Goal: Information Seeking & Learning: Learn about a topic

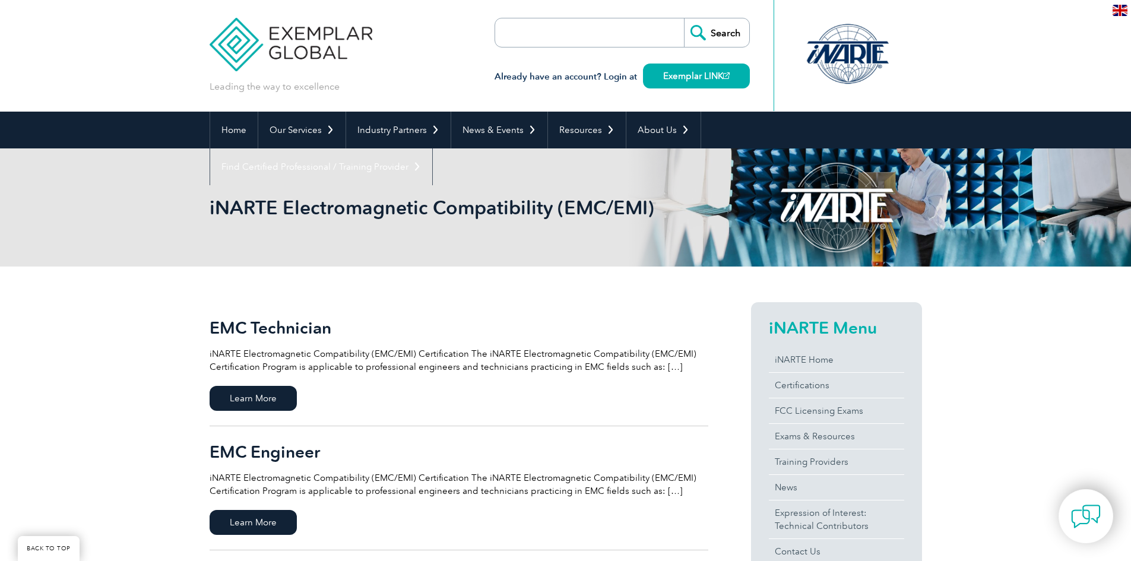
scroll to position [178, 0]
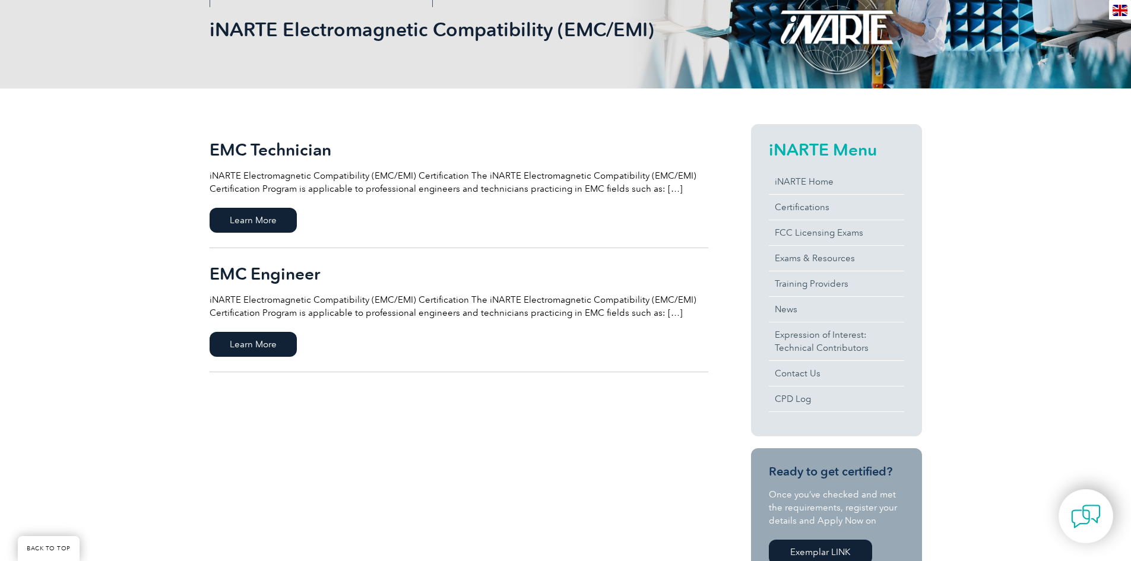
click at [268, 280] on h2 "EMC Engineer" at bounding box center [459, 273] width 499 height 19
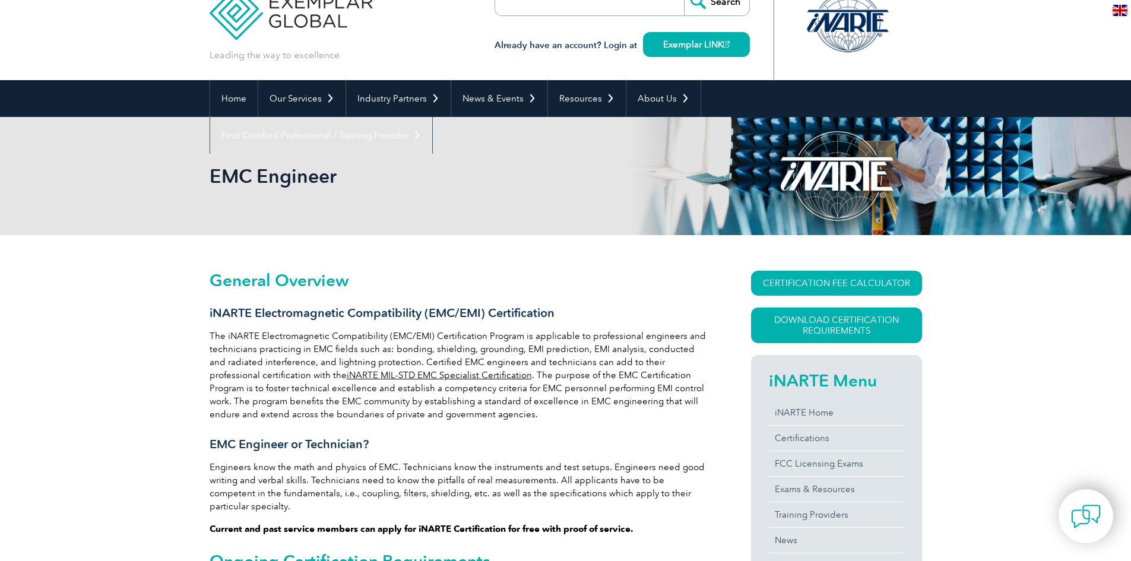
scroll to position [59, 0]
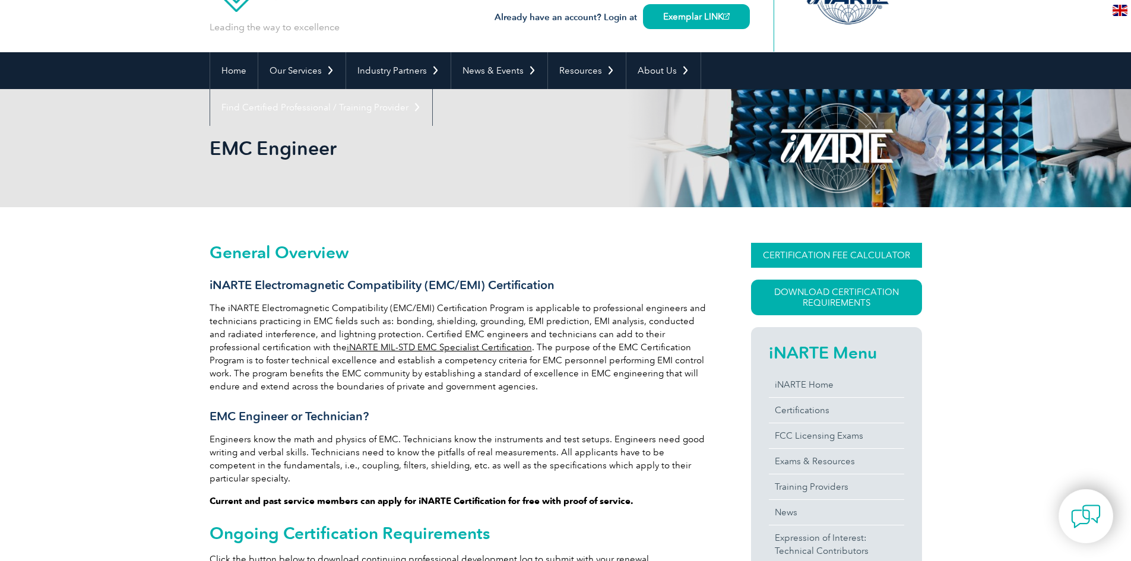
click at [872, 257] on link "CERTIFICATION FEE CALCULATOR" at bounding box center [836, 255] width 171 height 25
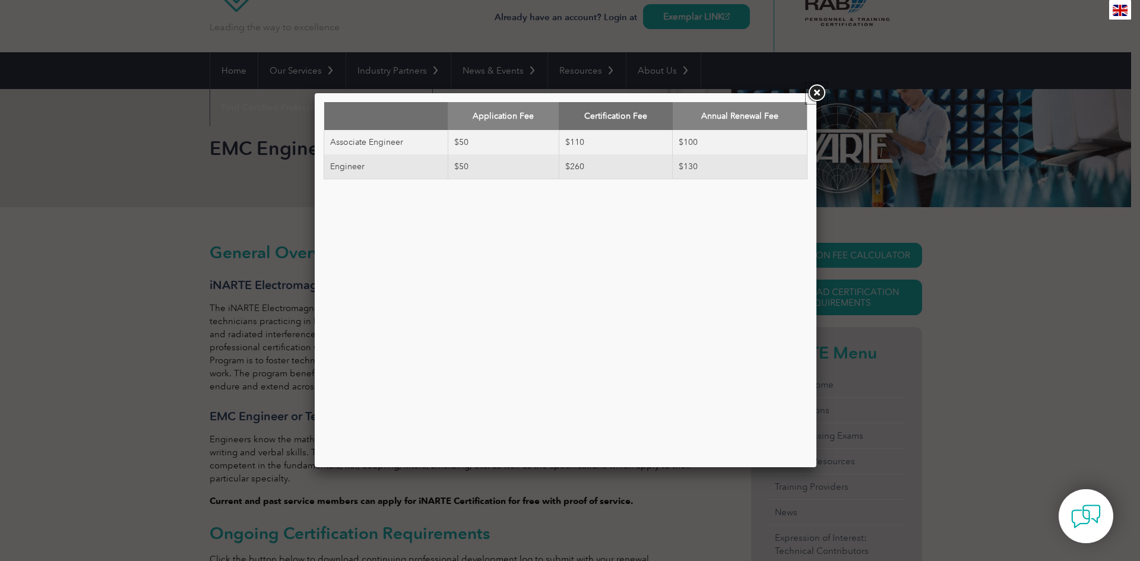
drag, startPoint x: 816, startPoint y: 94, endPoint x: 993, endPoint y: 274, distance: 252.3
click at [815, 94] on link at bounding box center [816, 93] width 21 height 21
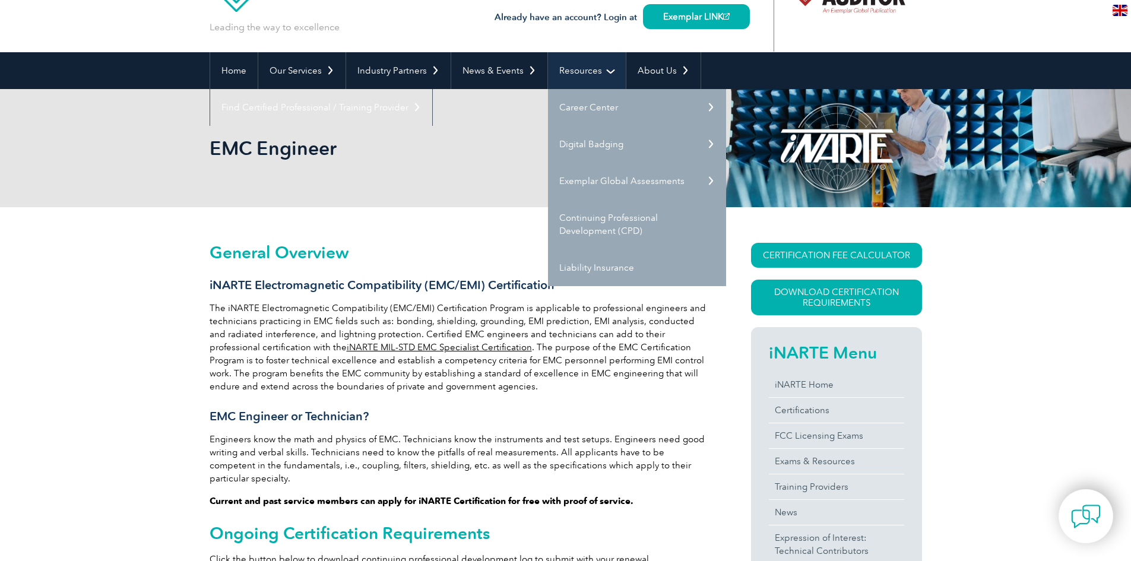
click at [596, 75] on link "Resources" at bounding box center [587, 70] width 78 height 37
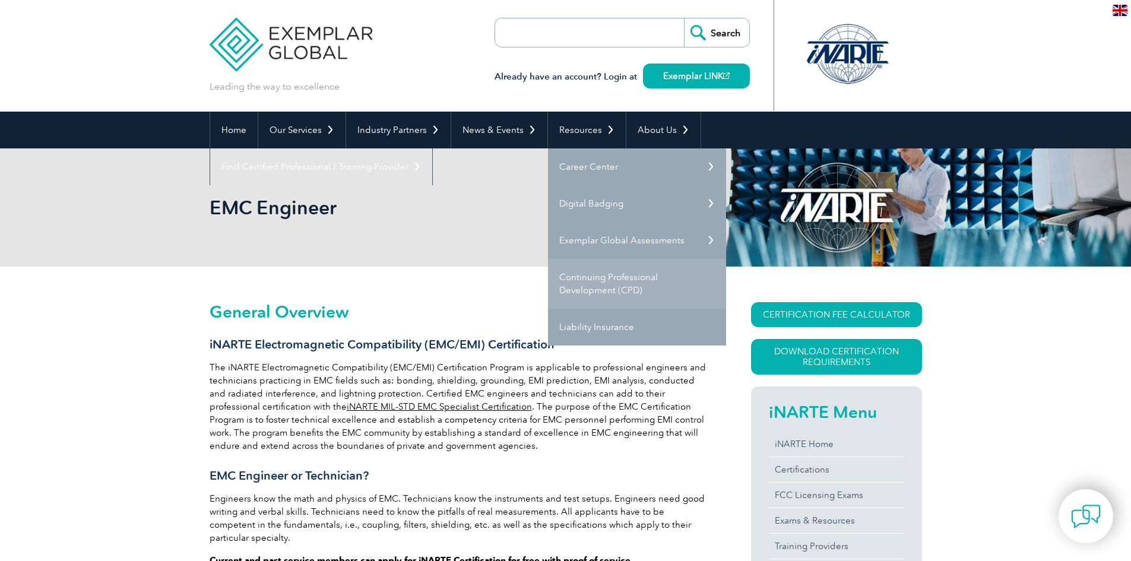
click at [603, 283] on link "Continuing Professional Development (CPD)" at bounding box center [637, 284] width 178 height 50
